Goal: Transaction & Acquisition: Purchase product/service

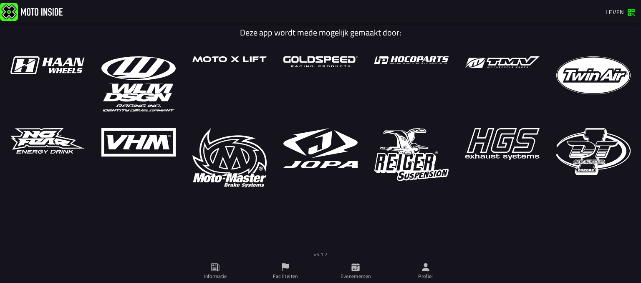
click at [611, 13] on font "Leven" at bounding box center [614, 12] width 18 height 9
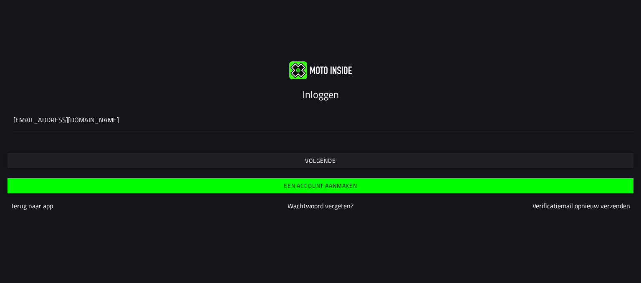
type input "[EMAIL_ADDRESS][DOMAIN_NAME]"
click at [289, 163] on span "Volgende" at bounding box center [320, 161] width 613 height 6
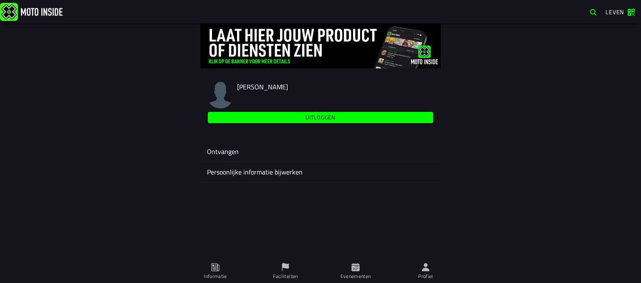
click at [359, 271] on icon at bounding box center [355, 267] width 8 height 8
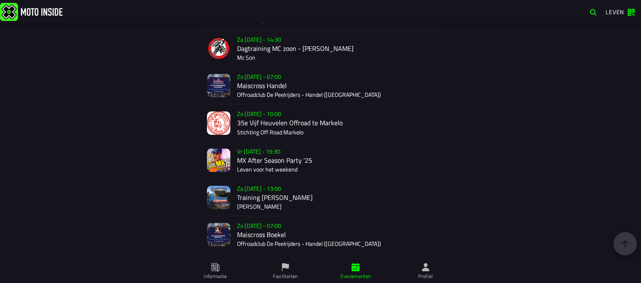
scroll to position [1517, 0]
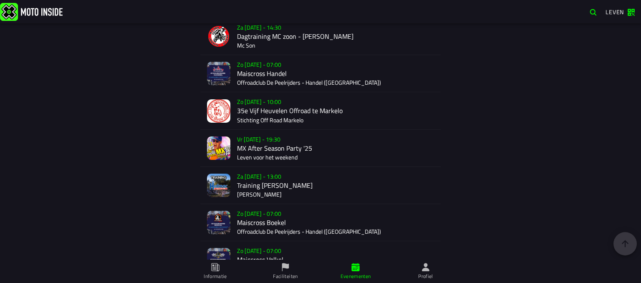
click at [259, 83] on div "Zo [DATE] - 07:00 Maiscross Handel Offroadclub De Peelrijders - Handel (NB)" at bounding box center [335, 73] width 197 height 37
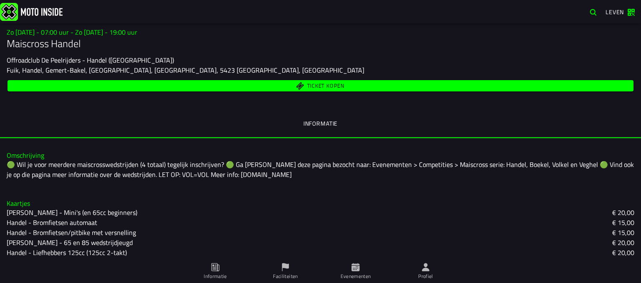
scroll to position [74, 0]
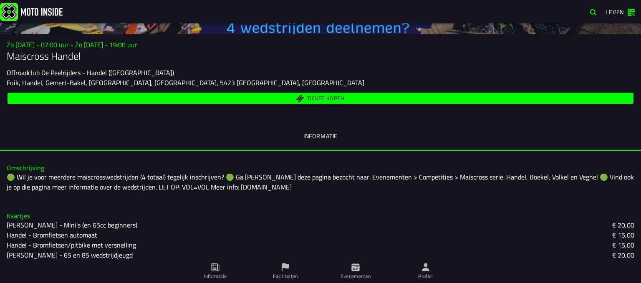
click at [318, 98] on font "Ticket kopen" at bounding box center [326, 98] width 38 height 8
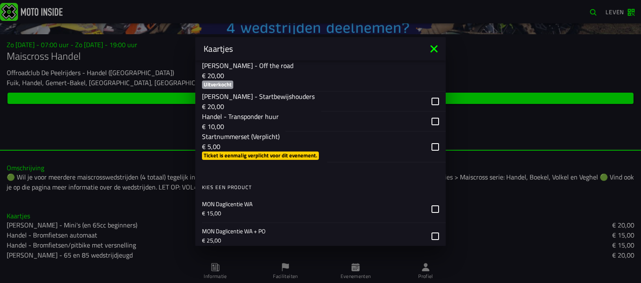
scroll to position [673, 0]
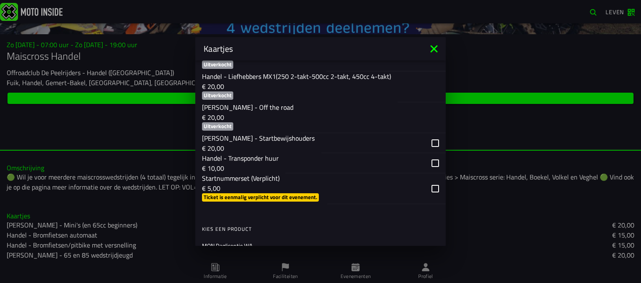
click at [434, 48] on icon at bounding box center [433, 48] width 7 height 7
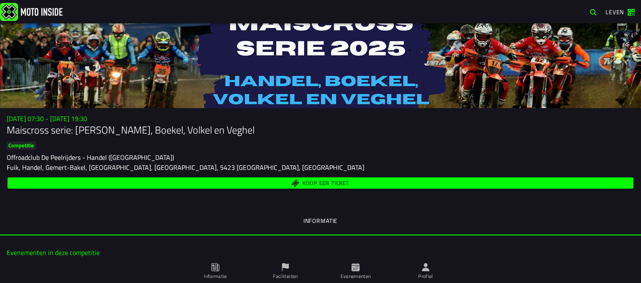
click at [307, 184] on font "Koop een ticket" at bounding box center [326, 183] width 47 height 8
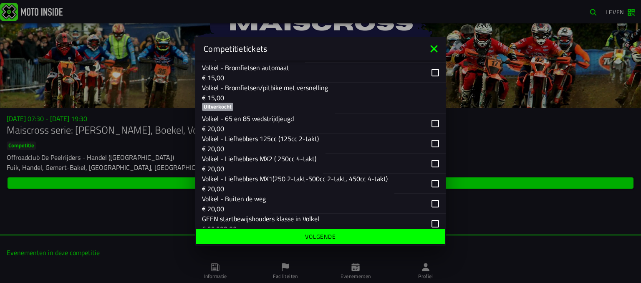
scroll to position [1001, 0]
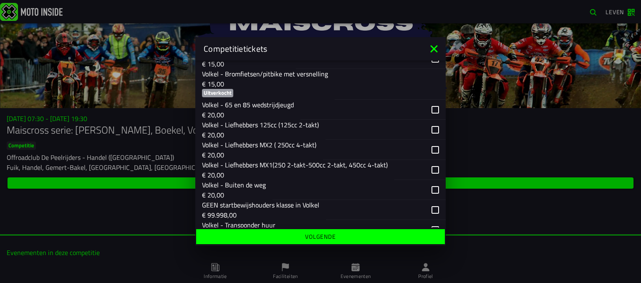
click at [429, 160] on div "button" at bounding box center [384, 150] width 123 height 20
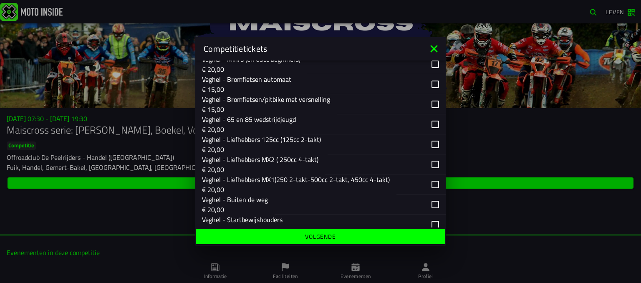
scroll to position [1377, 0]
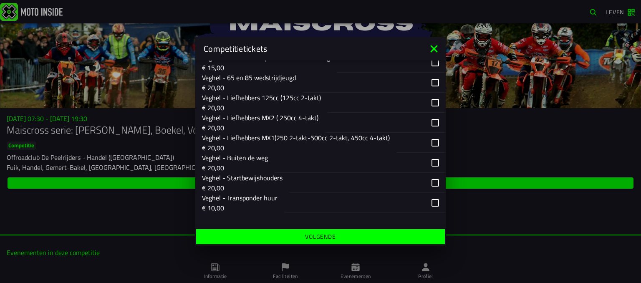
click at [430, 133] on div "button" at bounding box center [385, 123] width 121 height 20
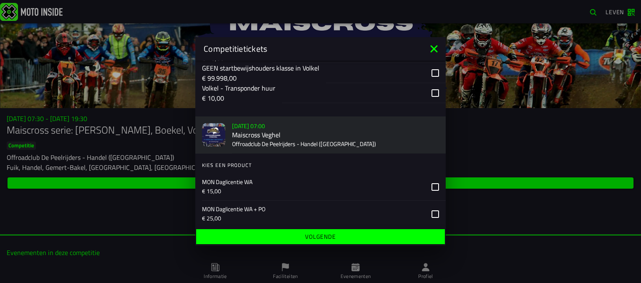
scroll to position [1157, 0]
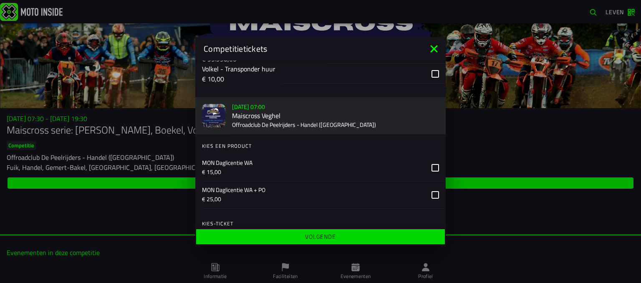
click at [317, 238] on font "Volgende" at bounding box center [320, 236] width 31 height 9
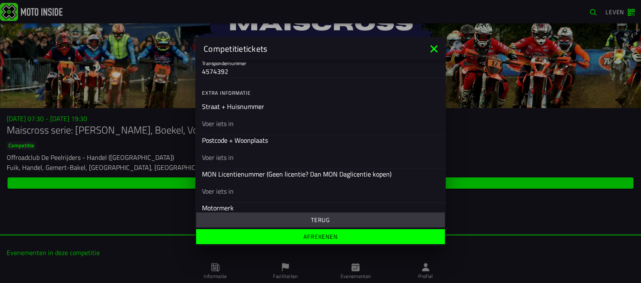
scroll to position [245, 0]
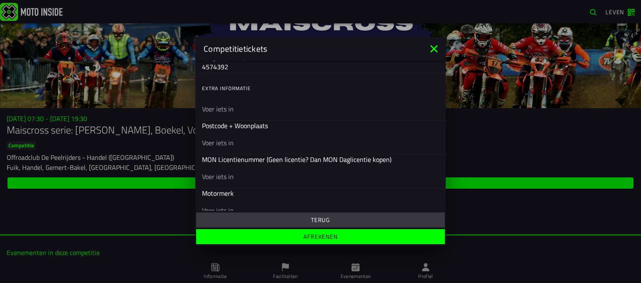
click at [281, 122] on ion-list "Extra informatie Straat + Huisnummer Postcode + Woonplaats MON Licentienummer (…" at bounding box center [320, 202] width 250 height 250
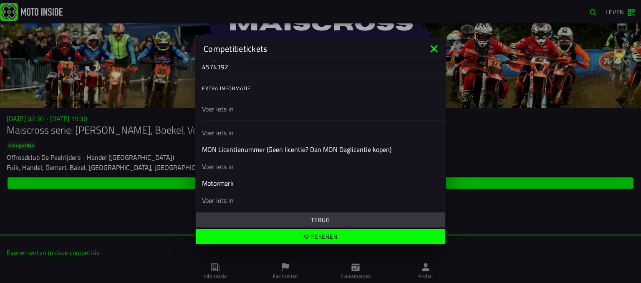
click at [264, 142] on div at bounding box center [320, 132] width 237 height 23
click at [264, 138] on input "text" at bounding box center [320, 133] width 237 height 10
type input "r"
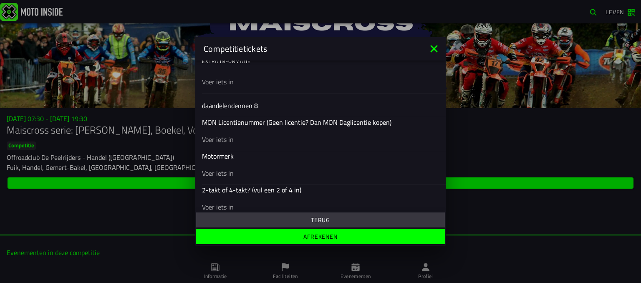
scroll to position [287, 0]
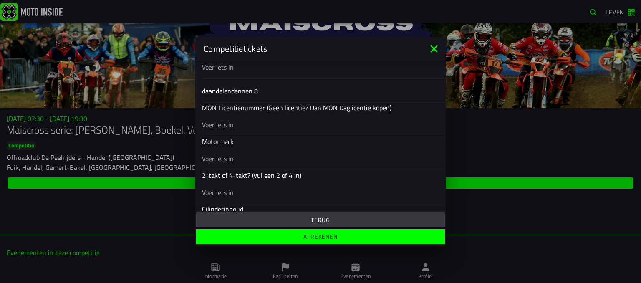
type input "daandelendennen 8"
click at [243, 126] on ion-list "Extra informatie Straat + Huisnummer Postcode + Woonplaats daandelendennen 8 MO…" at bounding box center [320, 155] width 250 height 240
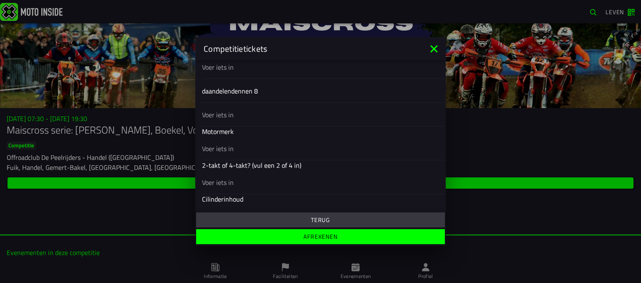
type input "7"
type input "411"
click at [234, 149] on ion-list "Extra informatie Straat + Huisnummer Postcode + Woonplaats daandelendennen 8 MO…" at bounding box center [320, 150] width 250 height 230
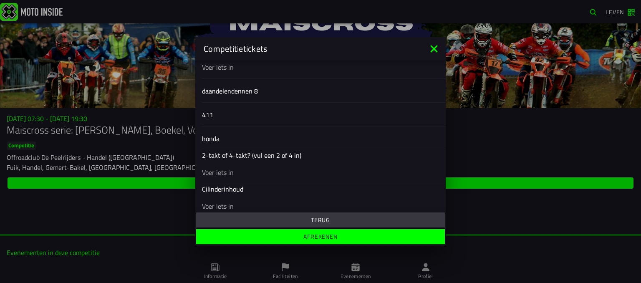
type input "honda"
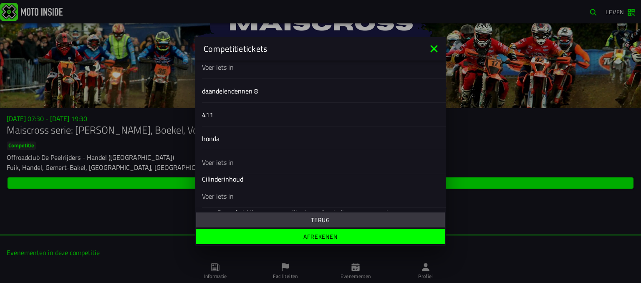
click at [248, 172] on div at bounding box center [320, 161] width 237 height 23
click at [248, 167] on input "text" at bounding box center [320, 162] width 237 height 10
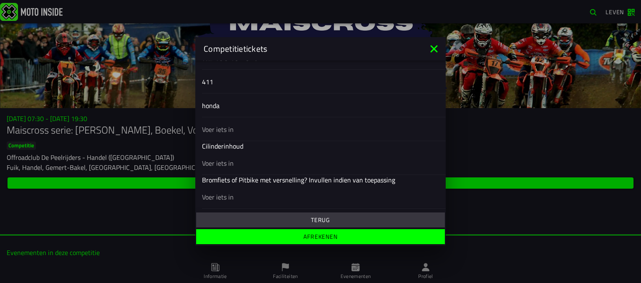
scroll to position [320, 0]
click at [258, 106] on input "honda" at bounding box center [320, 105] width 237 height 10
click at [232, 163] on input "text" at bounding box center [320, 162] width 237 height 10
type input "450"
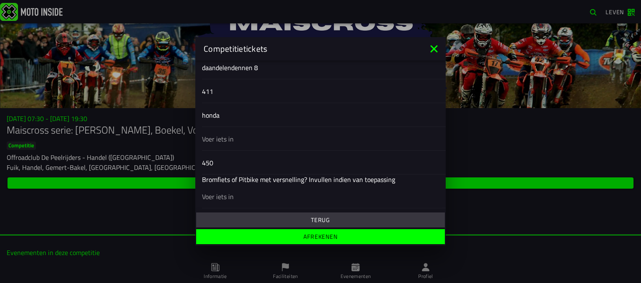
click at [260, 135] on input "text" at bounding box center [320, 139] width 237 height 10
click at [259, 116] on input "honda" at bounding box center [320, 115] width 237 height 10
click at [319, 240] on font "Afrekenen" at bounding box center [320, 236] width 34 height 9
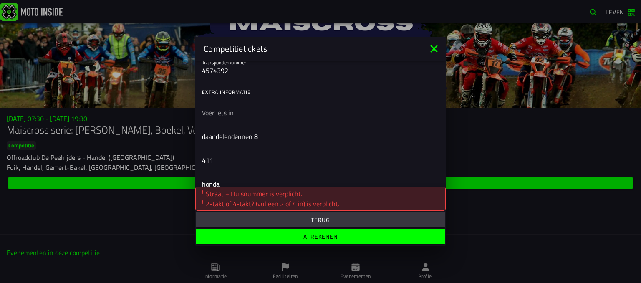
scroll to position [227, 0]
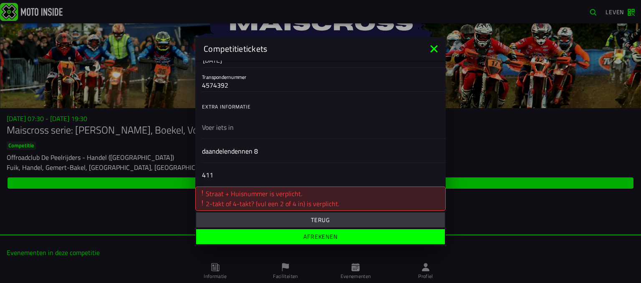
click at [246, 129] on input "text" at bounding box center [320, 127] width 237 height 10
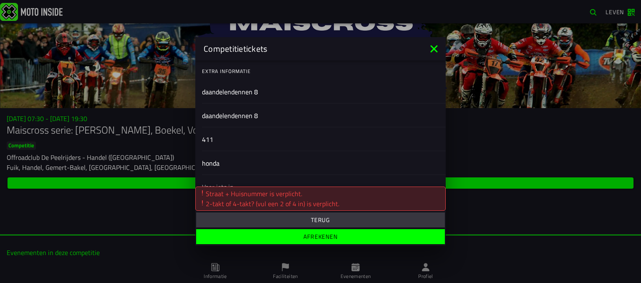
scroll to position [334, 0]
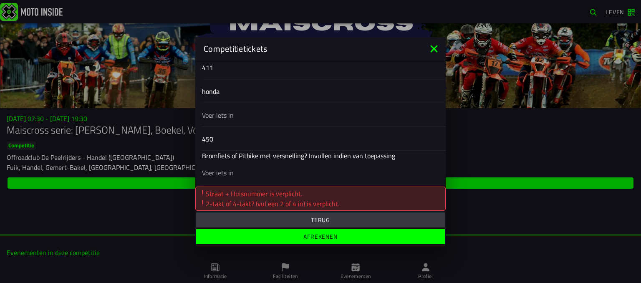
type input "daandelendennen 8"
click at [252, 93] on input "honda" at bounding box center [320, 91] width 237 height 10
click at [249, 113] on input "text" at bounding box center [320, 115] width 237 height 10
type input "5"
type input "4-takt"
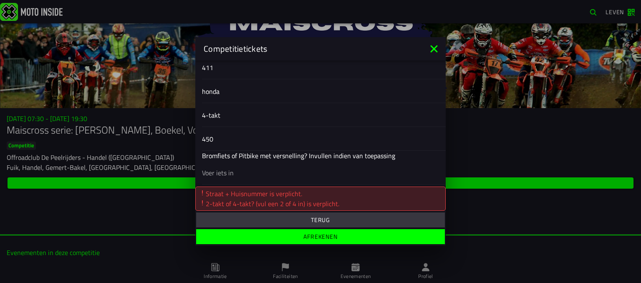
click at [307, 235] on font "Afrekenen" at bounding box center [320, 236] width 34 height 9
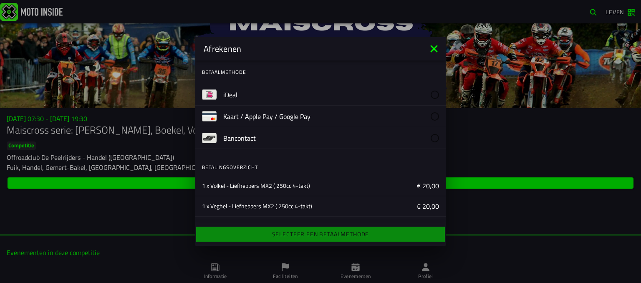
click at [241, 93] on label "iDeal" at bounding box center [331, 94] width 216 height 21
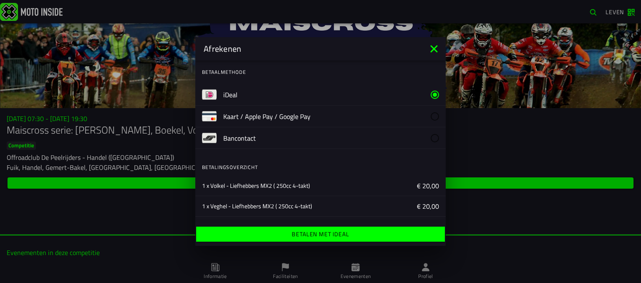
scroll to position [60, 0]
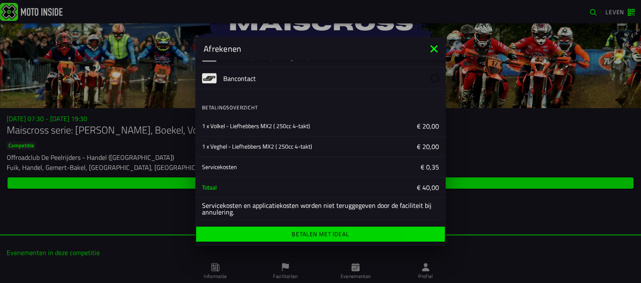
click at [319, 233] on font "Betalen met iDeal" at bounding box center [320, 233] width 57 height 9
